Goal: Task Accomplishment & Management: Use online tool/utility

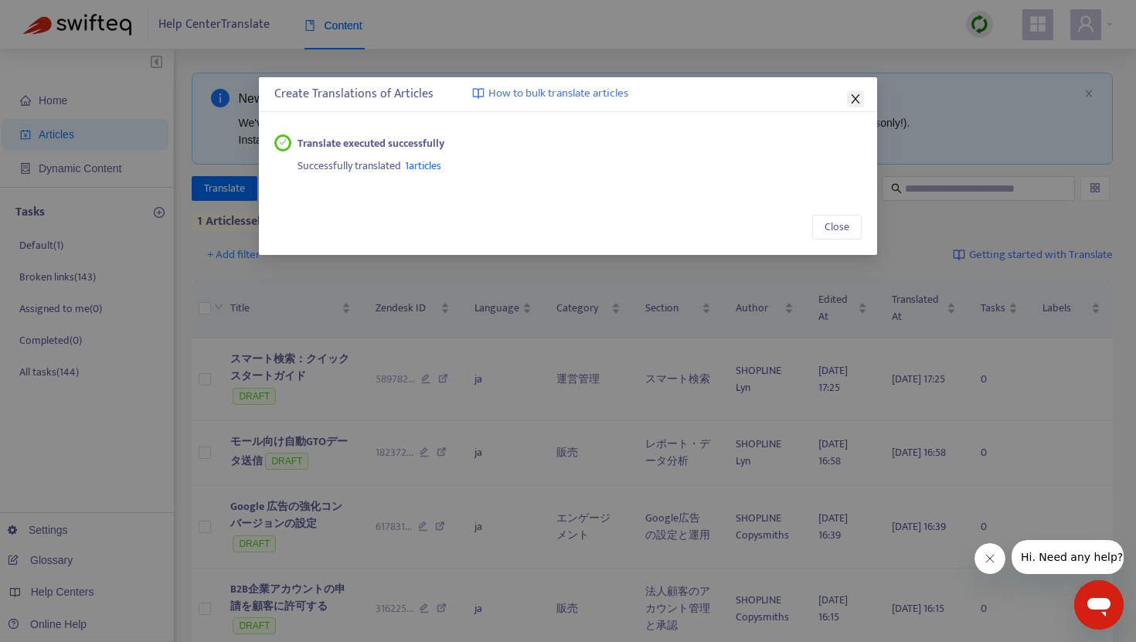
click at [857, 97] on icon "close" at bounding box center [855, 98] width 9 height 9
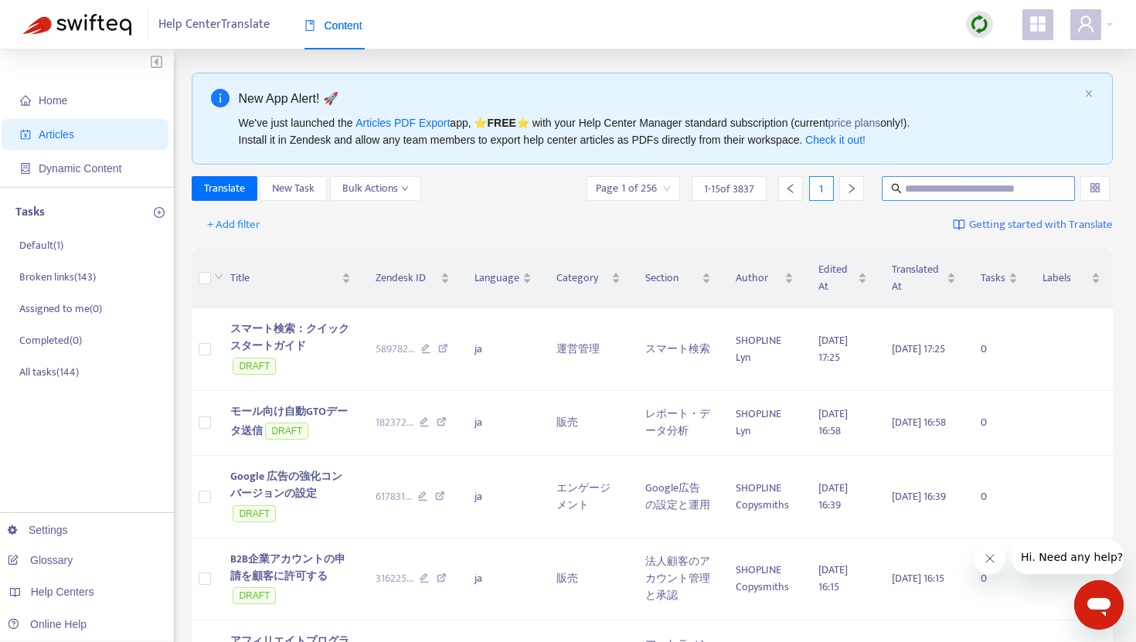
click at [935, 188] on input "text" at bounding box center [979, 188] width 148 height 17
paste input "**********"
type input "**********"
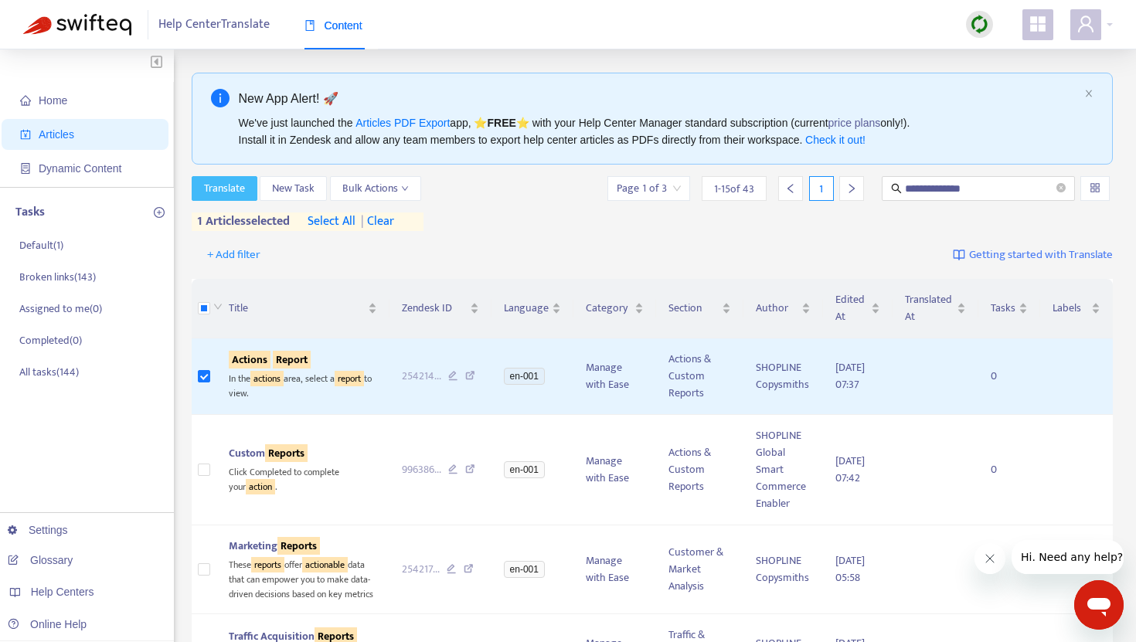
click at [235, 183] on span "Translate" at bounding box center [224, 188] width 41 height 17
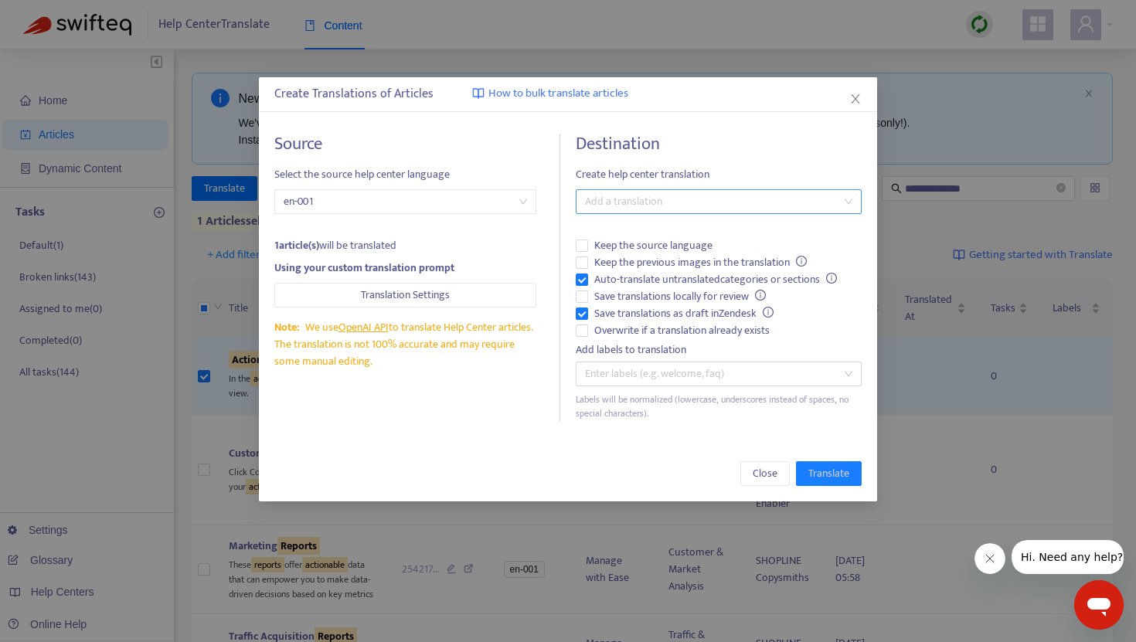
click at [631, 203] on div at bounding box center [711, 202] width 263 height 19
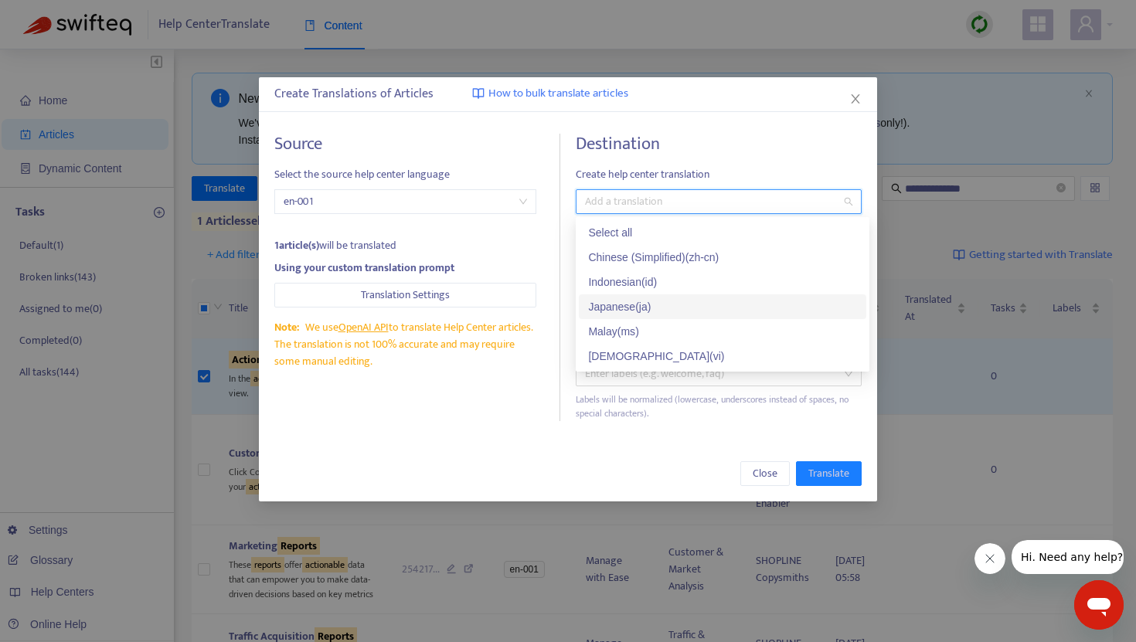
click at [641, 298] on div "Japanese ( ja )" at bounding box center [722, 306] width 269 height 17
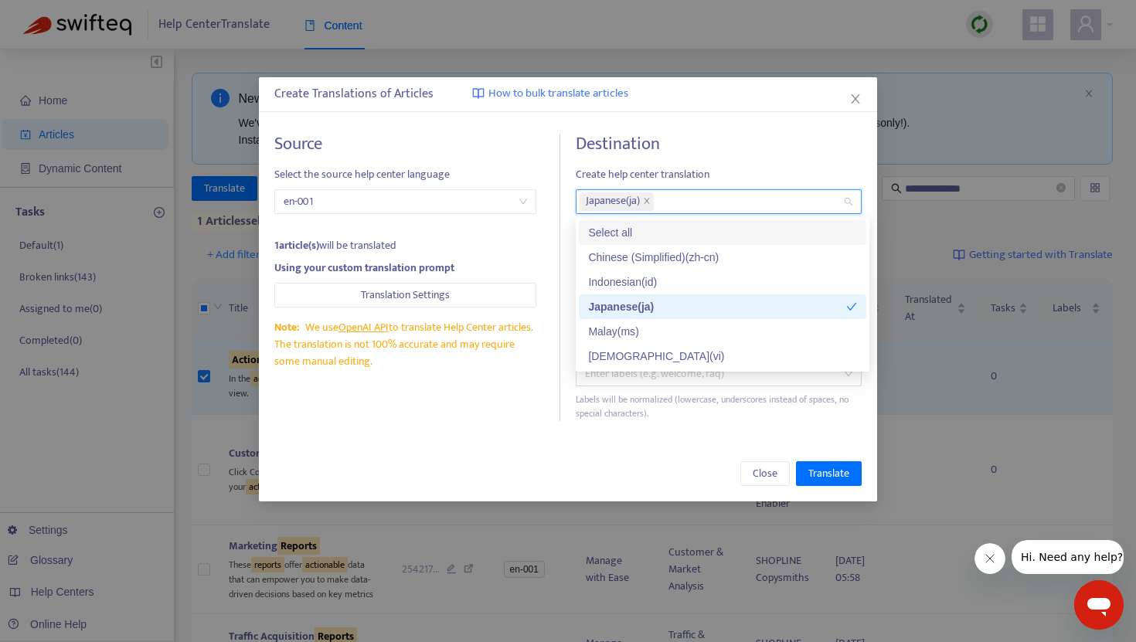
click at [690, 167] on span "Create help center translation" at bounding box center [719, 174] width 286 height 17
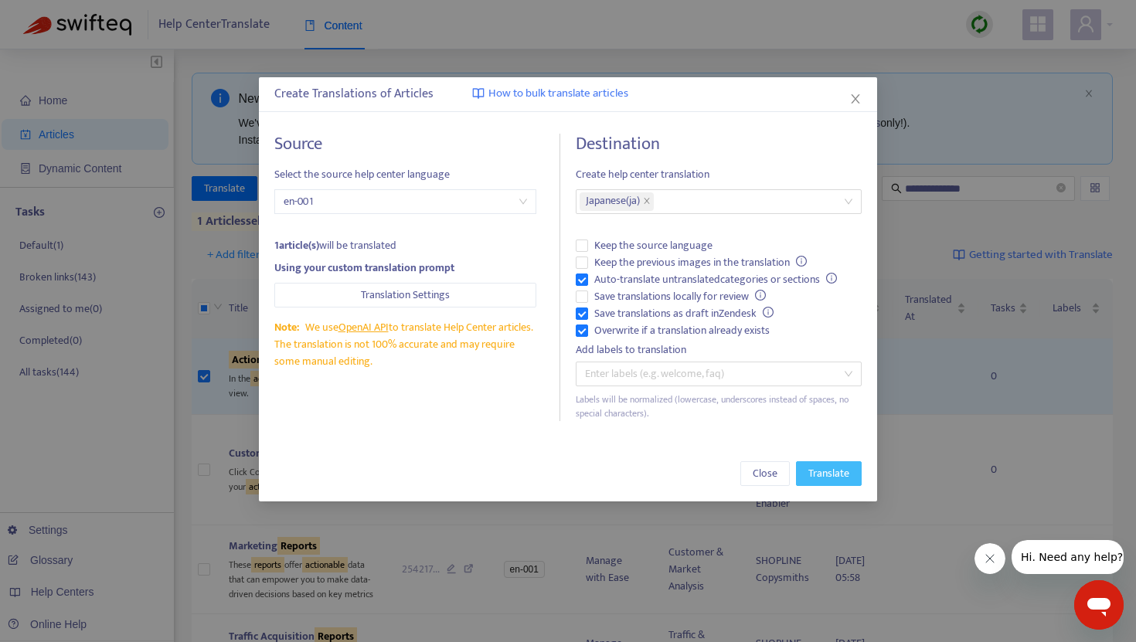
click at [832, 475] on span "Translate" at bounding box center [829, 473] width 41 height 17
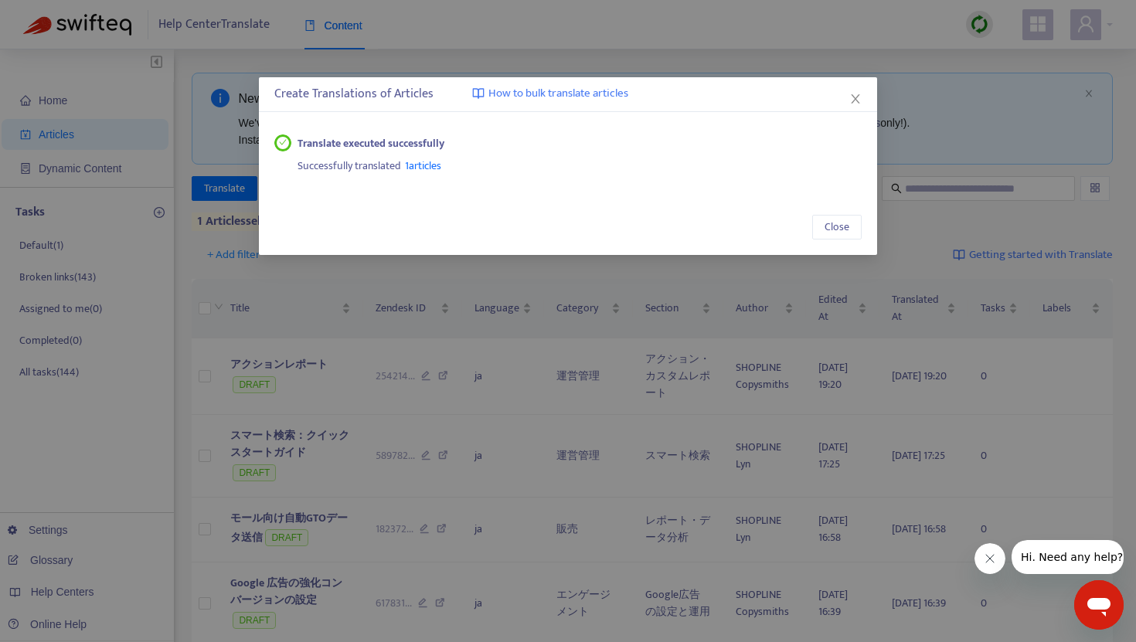
click at [433, 171] on span "1 articles" at bounding box center [423, 166] width 36 height 18
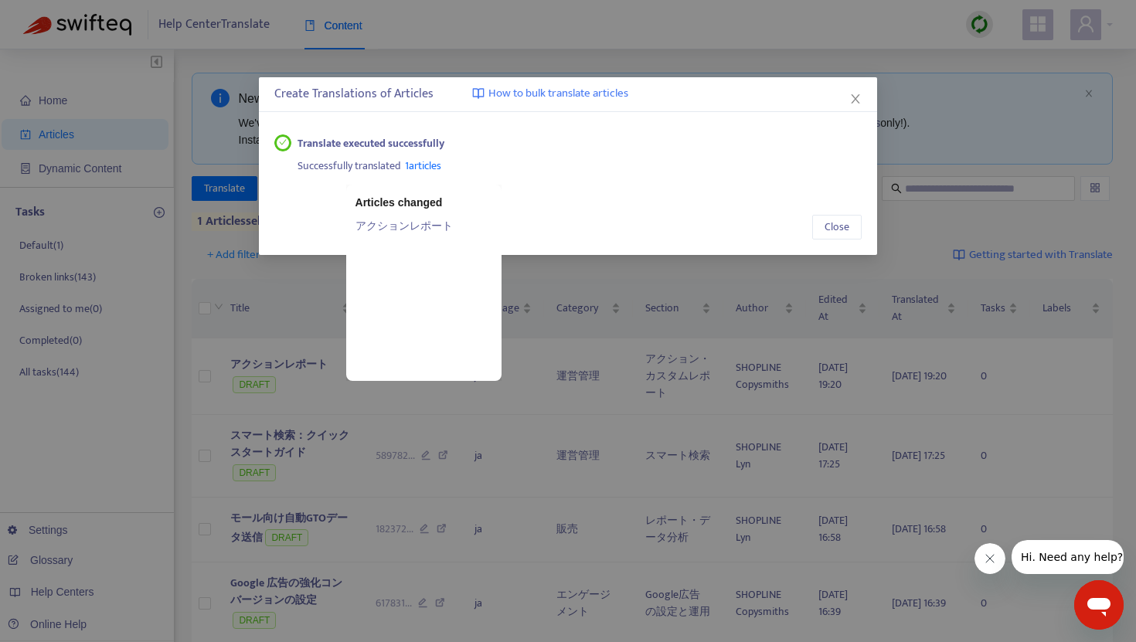
click at [414, 225] on link "アクションレポート" at bounding box center [424, 225] width 137 height 17
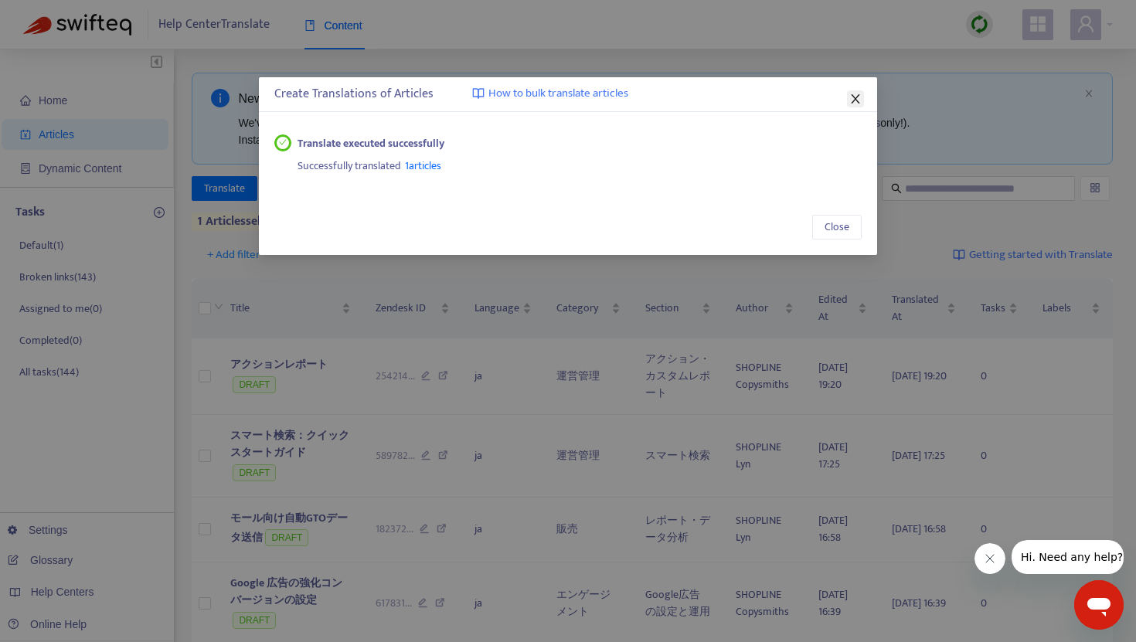
click at [858, 95] on icon "close" at bounding box center [855, 98] width 9 height 9
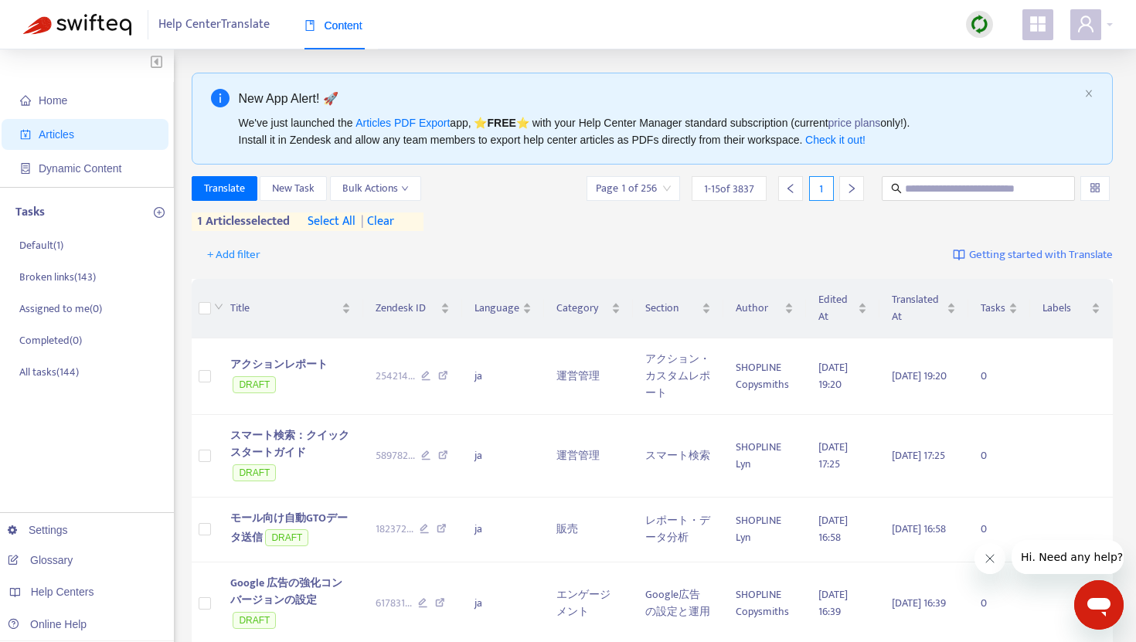
click at [394, 220] on span "| clear" at bounding box center [375, 222] width 39 height 19
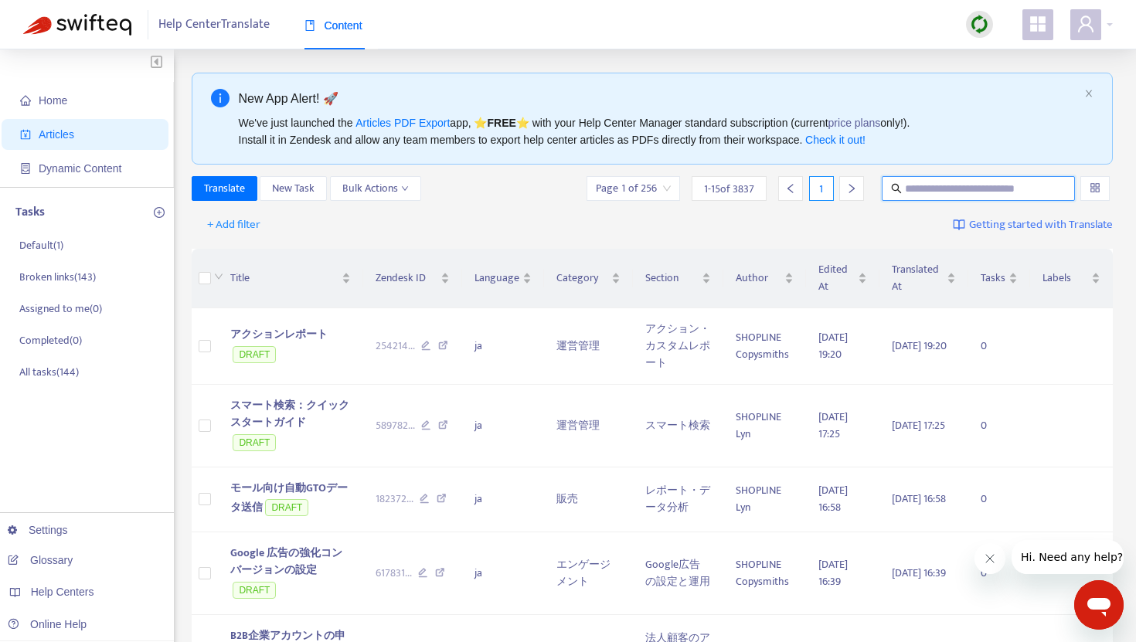
click at [981, 182] on input "text" at bounding box center [979, 188] width 148 height 17
paste input "**********"
type input "**********"
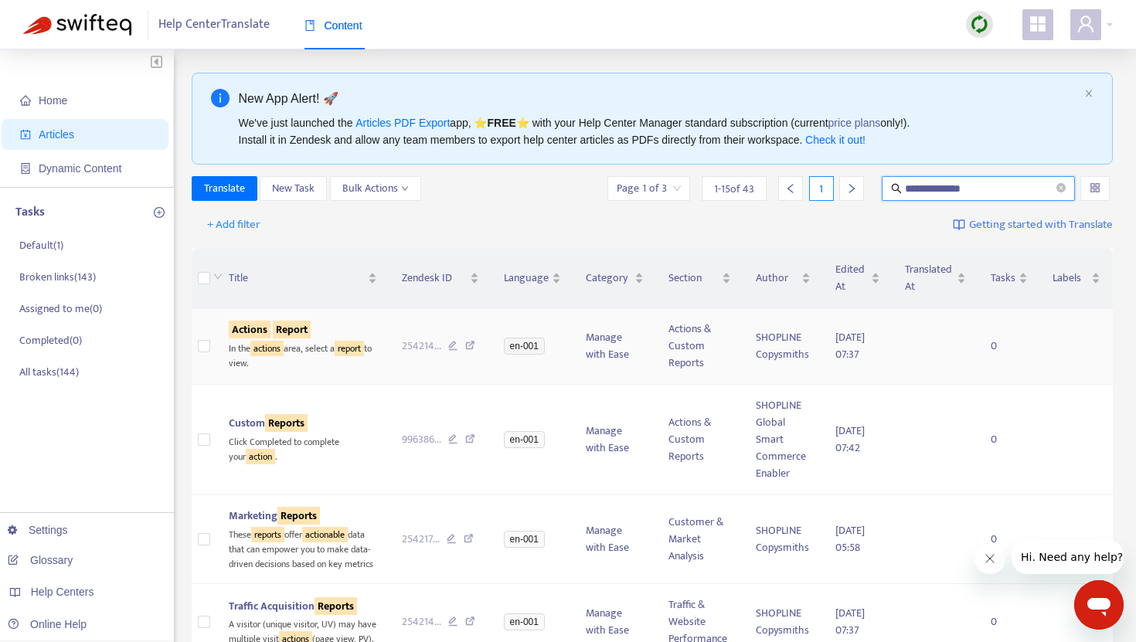
click at [287, 333] on sqkw "Report" at bounding box center [292, 330] width 38 height 18
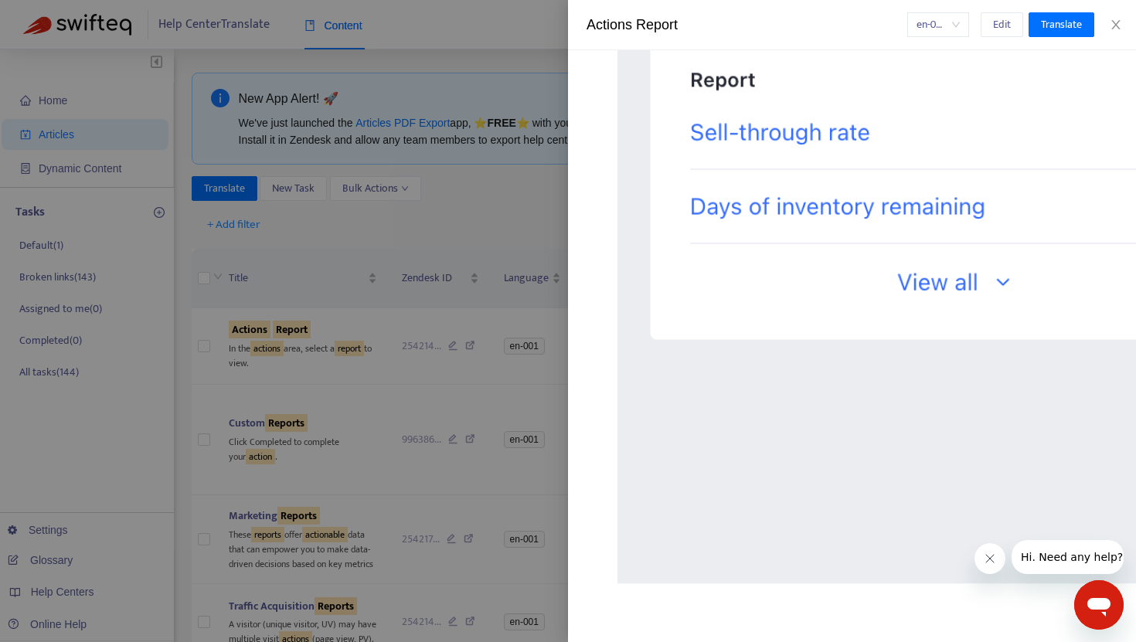
scroll to position [9163, 0]
click at [304, 220] on div at bounding box center [568, 321] width 1136 height 642
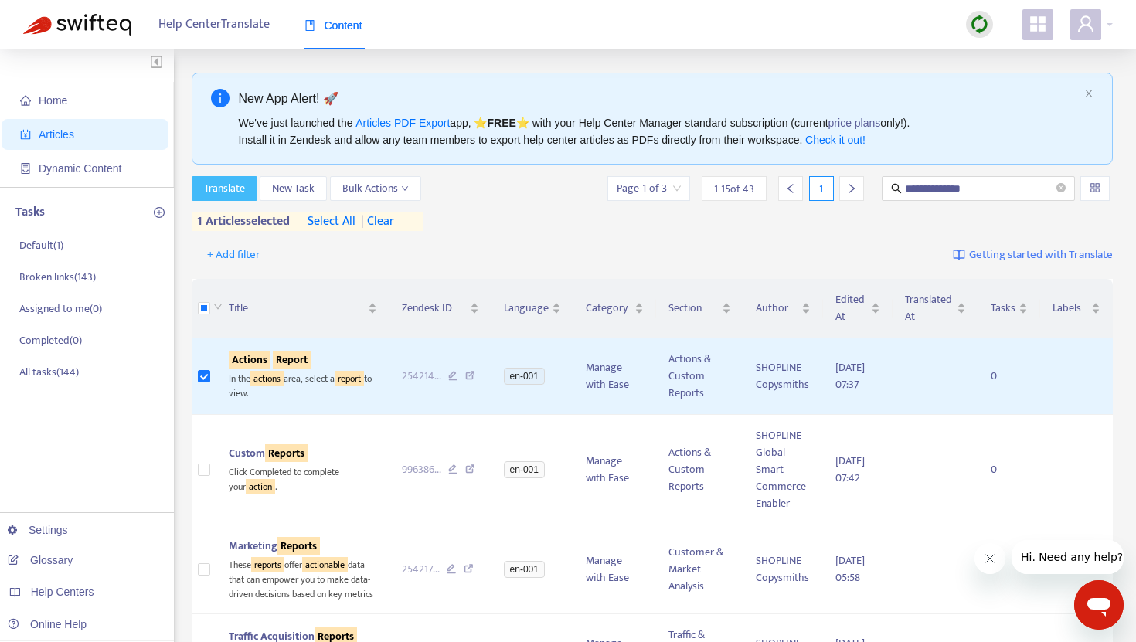
click at [239, 188] on span "Translate" at bounding box center [224, 188] width 41 height 17
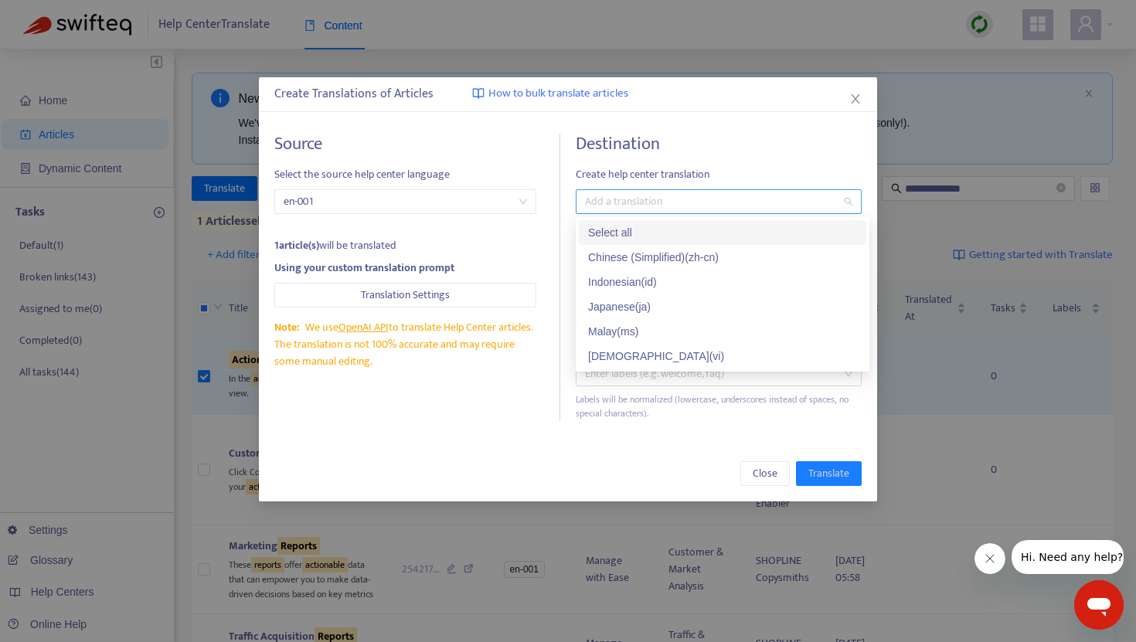
click at [625, 200] on div at bounding box center [711, 202] width 263 height 19
click at [632, 305] on div "Japanese ( ja )" at bounding box center [722, 306] width 269 height 17
click at [685, 172] on span "Create help center translation" at bounding box center [719, 174] width 286 height 17
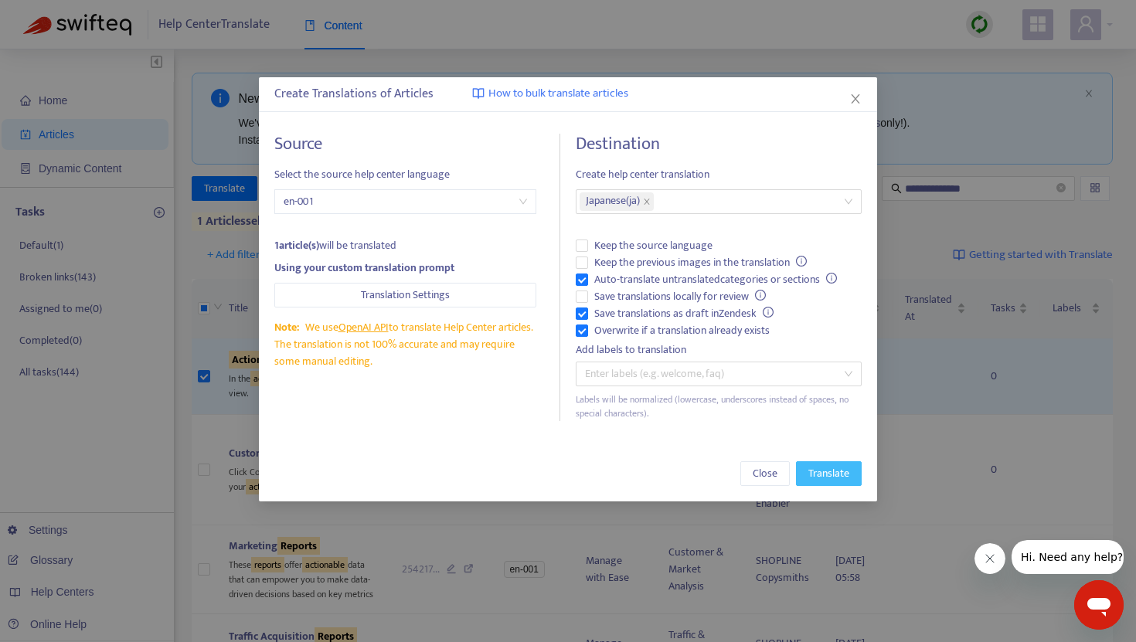
click at [835, 476] on span "Translate" at bounding box center [829, 473] width 41 height 17
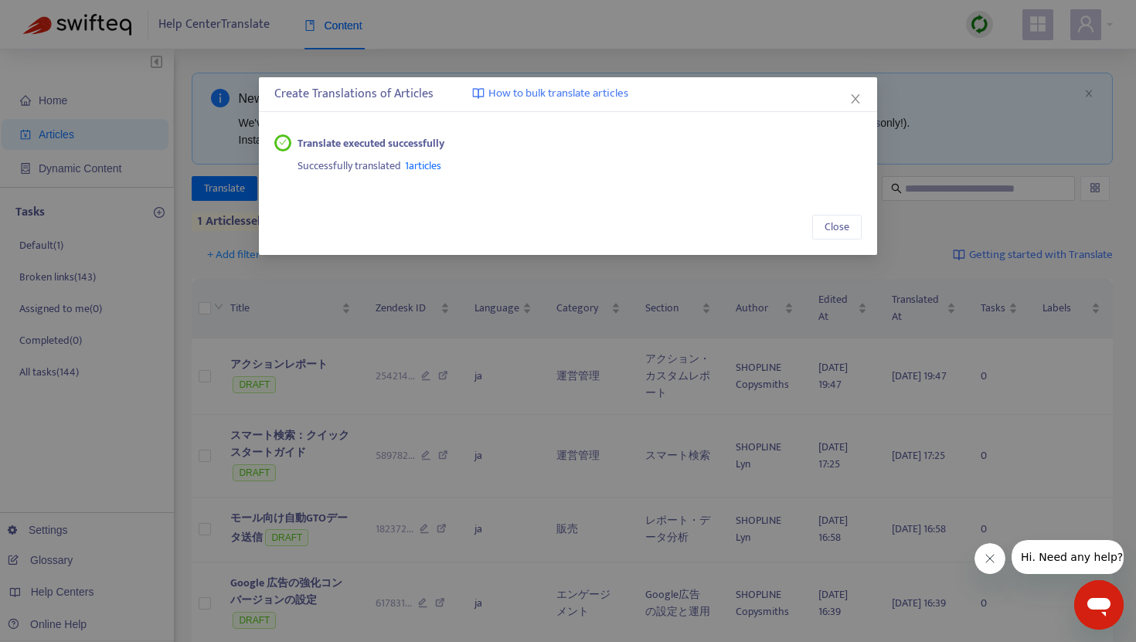
click at [427, 163] on span "1 articles" at bounding box center [423, 166] width 36 height 18
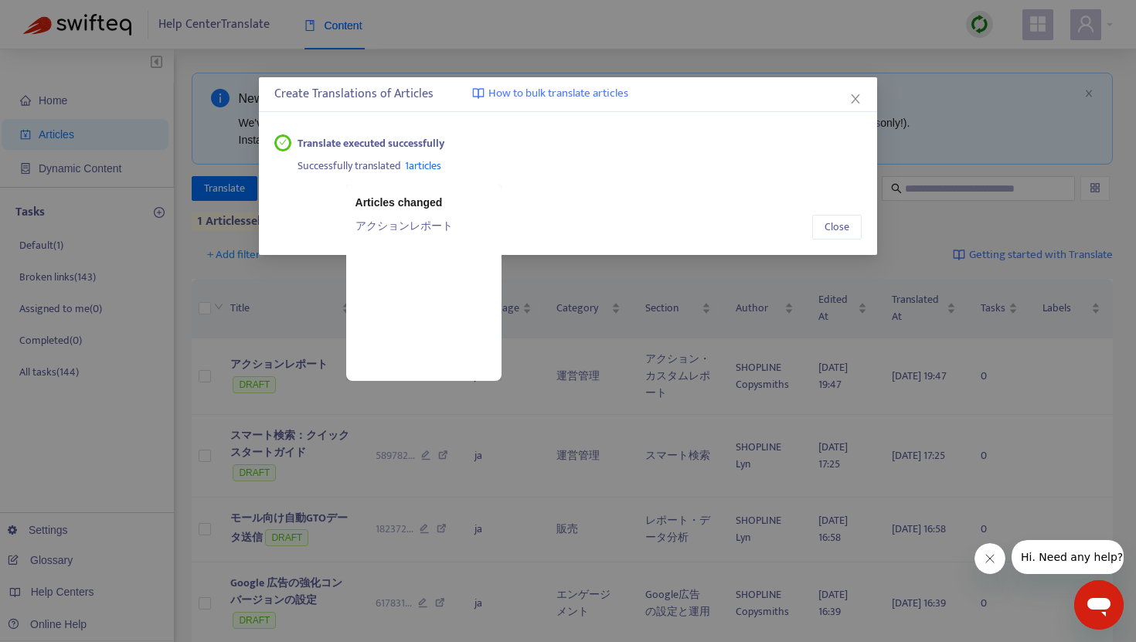
click at [394, 222] on link "アクションレポート" at bounding box center [424, 225] width 137 height 17
